Goal: Task Accomplishment & Management: Complete application form

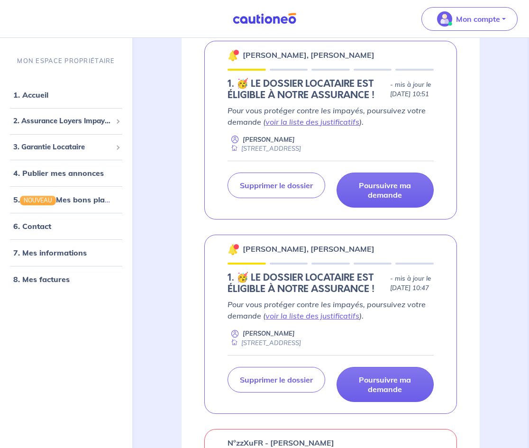
scroll to position [192, 0]
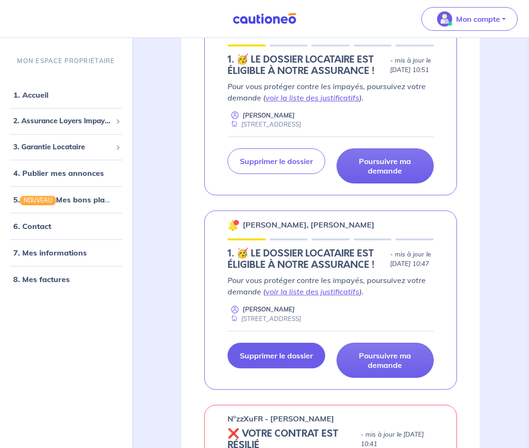
click at [279, 360] on p "Supprimer le dossier" at bounding box center [276, 355] width 73 height 9
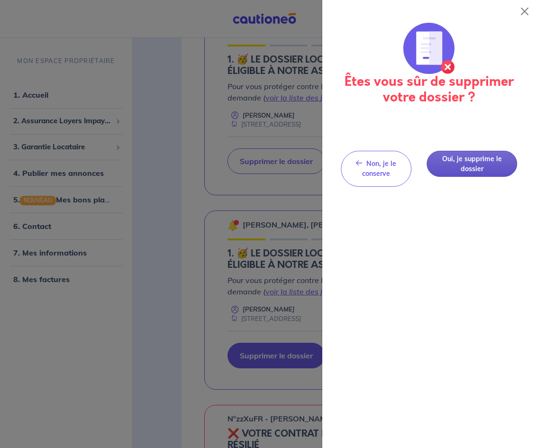
click at [471, 167] on button "Oui, je supprime le dossier" at bounding box center [472, 164] width 91 height 26
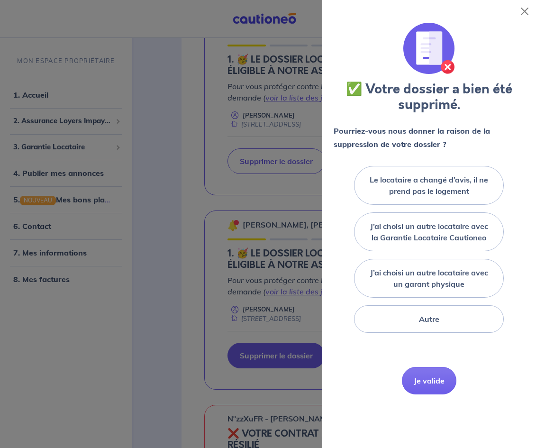
click at [436, 340] on div "✅ Votre dossier a bien été supprimé. Pourriez-vous nous donner la raison de la …" at bounding box center [429, 212] width 191 height 379
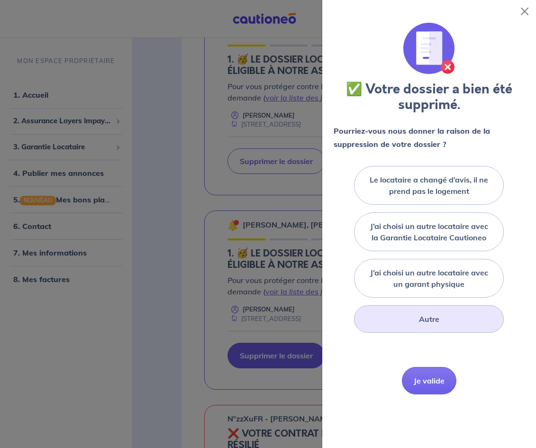
click at [436, 321] on div "Autre" at bounding box center [429, 319] width 150 height 28
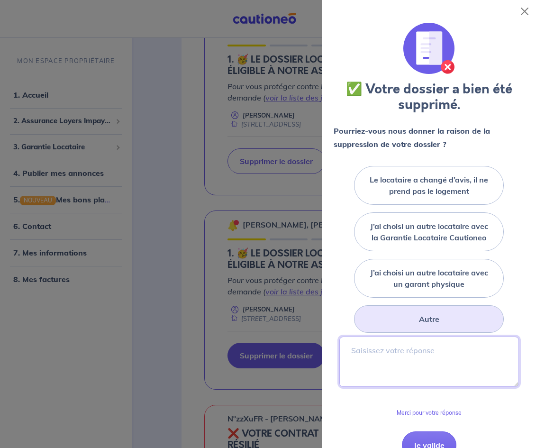
click at [412, 357] on textarea at bounding box center [430, 362] width 180 height 50
type textarea "DOUBLON"
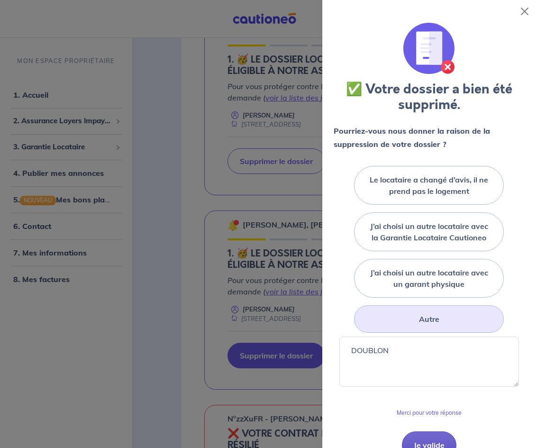
click at [423, 444] on button "Je valide" at bounding box center [429, 446] width 55 height 28
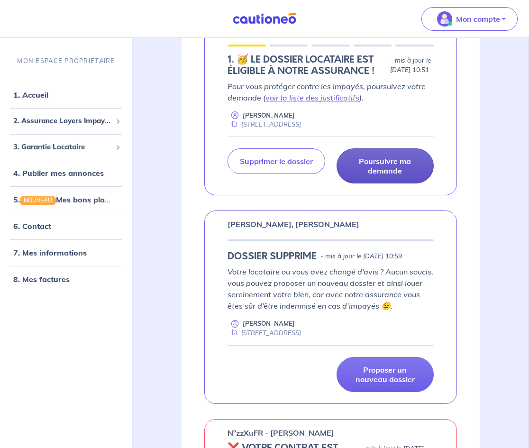
click at [376, 168] on p "Poursuivre ma demande" at bounding box center [386, 165] width 74 height 19
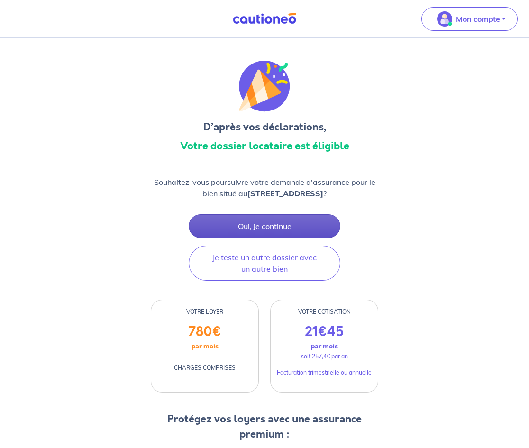
click at [287, 219] on button "Oui, je continue" at bounding box center [265, 226] width 152 height 24
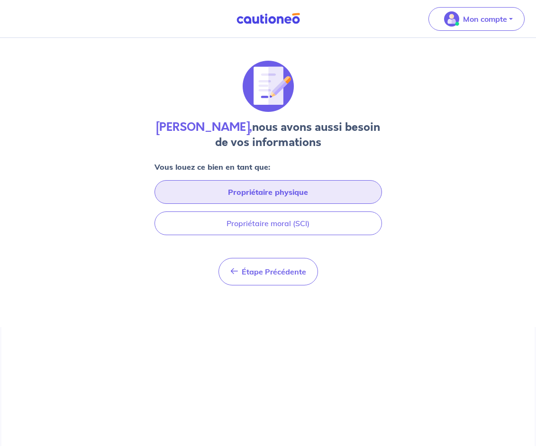
click at [312, 190] on button "Propriétaire physique" at bounding box center [269, 192] width 228 height 24
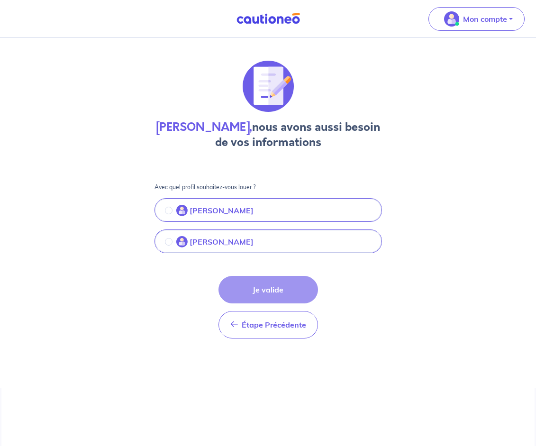
click at [254, 216] on button "[PERSON_NAME]" at bounding box center [269, 211] width 226 height 20
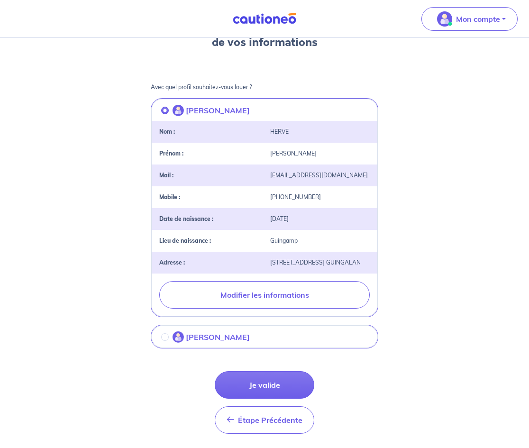
scroll to position [142, 0]
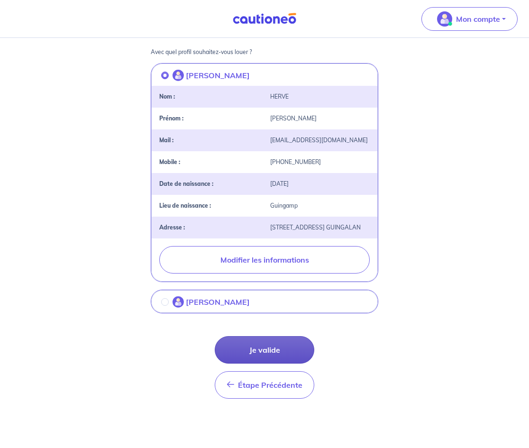
drag, startPoint x: 275, startPoint y: 344, endPoint x: 233, endPoint y: 351, distance: 42.8
click at [233, 351] on button "Je valide" at bounding box center [265, 350] width 100 height 28
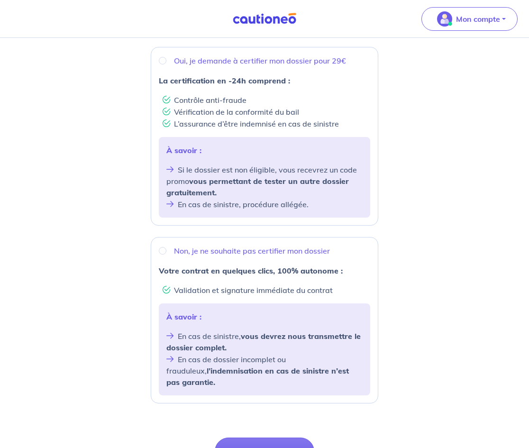
scroll to position [187, 0]
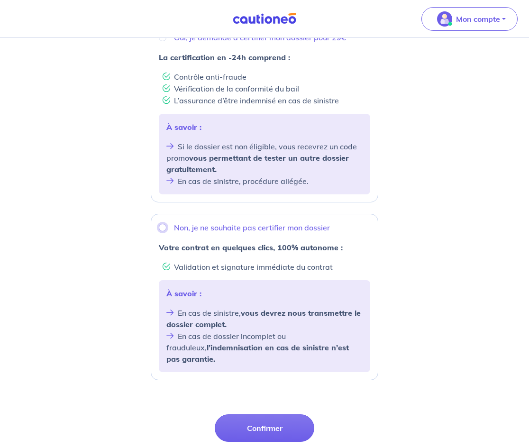
click at [163, 229] on input "Non, je ne souhaite pas certifier mon dossier" at bounding box center [163, 228] width 8 height 8
radio input "true"
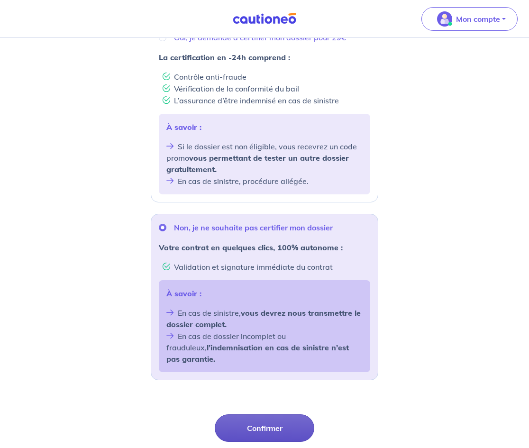
click at [280, 418] on button "Confirmer" at bounding box center [265, 428] width 100 height 28
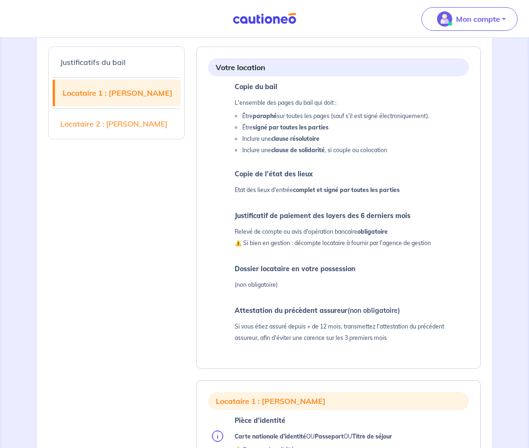
scroll to position [86, 0]
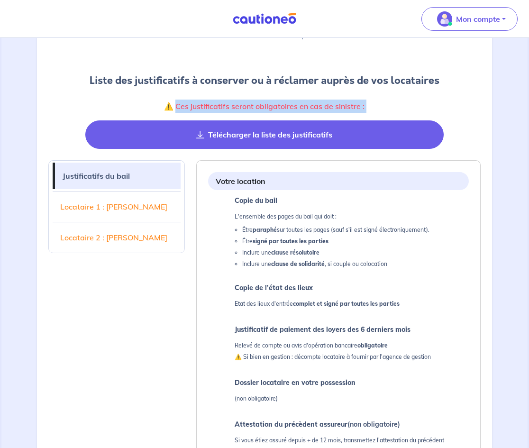
drag, startPoint x: 176, startPoint y: 110, endPoint x: 375, endPoint y: 131, distance: 199.8
click at [375, 131] on div "1 2 3 4 Informations locataire Informations bail Informations paiement Signatur…" at bounding box center [265, 61] width 370 height 175
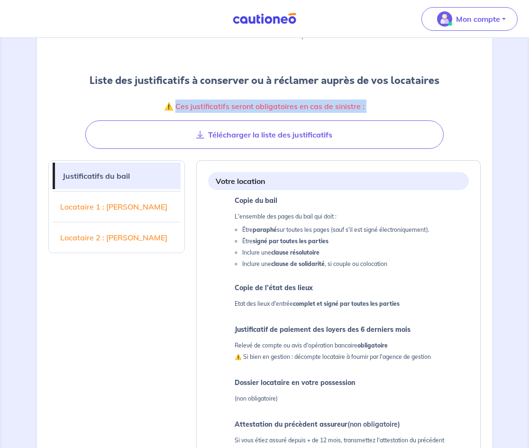
click at [123, 195] on link "Locataire 1 : [PERSON_NAME]" at bounding box center [117, 206] width 128 height 27
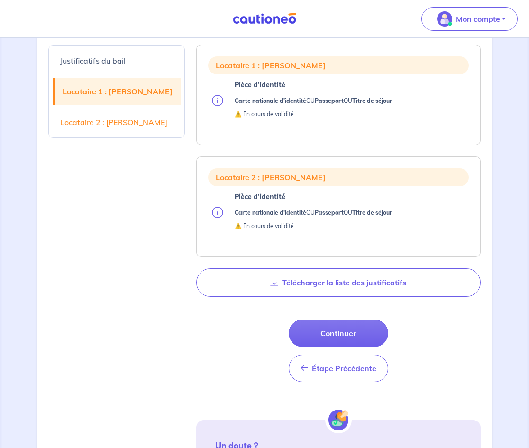
click at [126, 68] on link "Justificatifs du bail" at bounding box center [117, 60] width 128 height 27
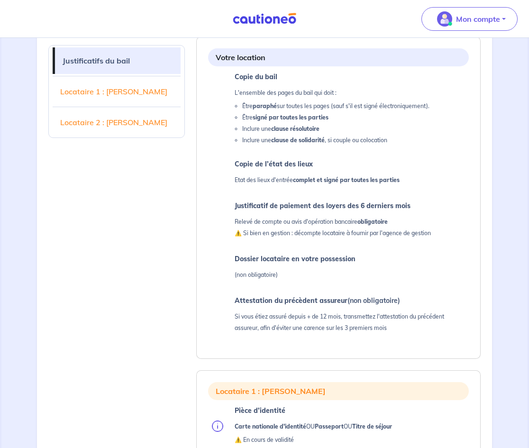
scroll to position [202, 0]
